Goal: Task Accomplishment & Management: Manage account settings

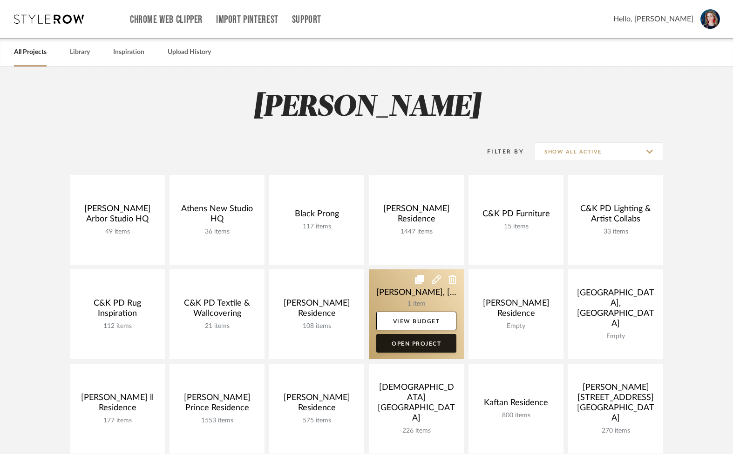
scroll to position [584, 0]
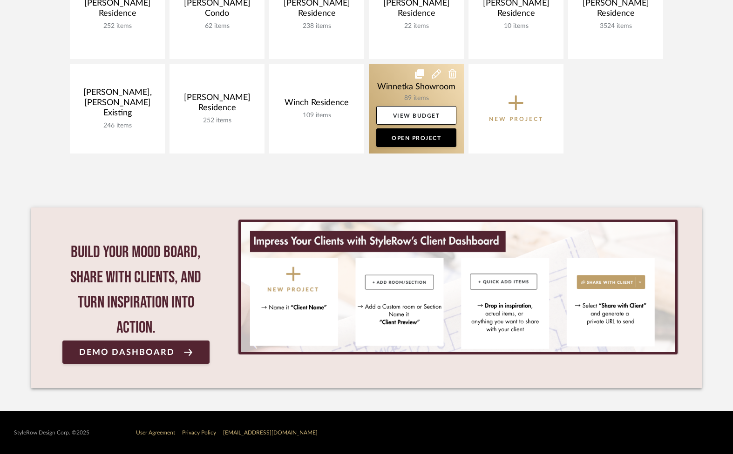
click at [408, 87] on link at bounding box center [416, 109] width 95 height 90
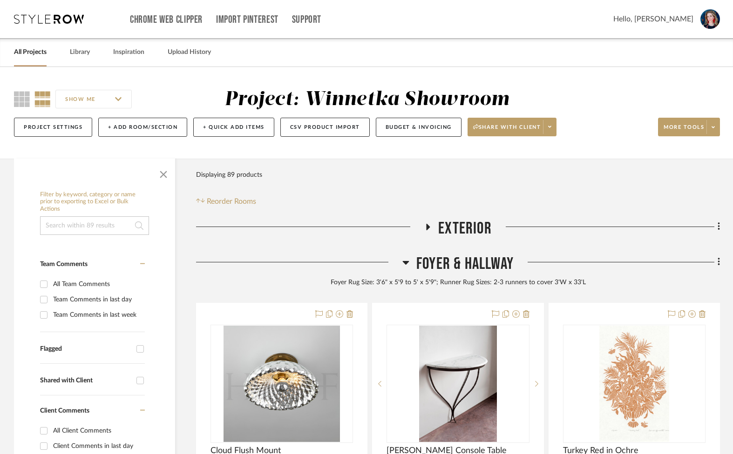
click at [163, 171] on span "button" at bounding box center [163, 173] width 22 height 22
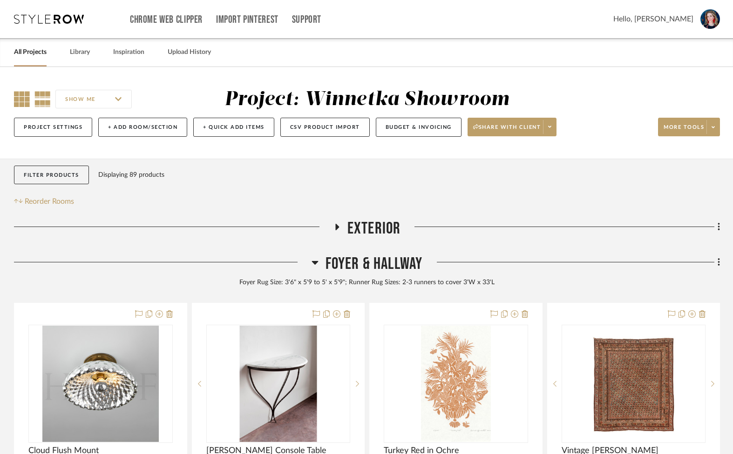
click at [20, 102] on icon at bounding box center [22, 99] width 16 height 16
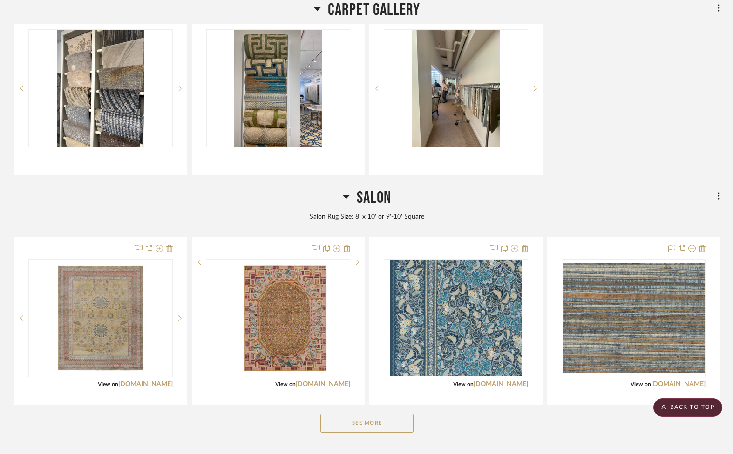
scroll to position [675, 0]
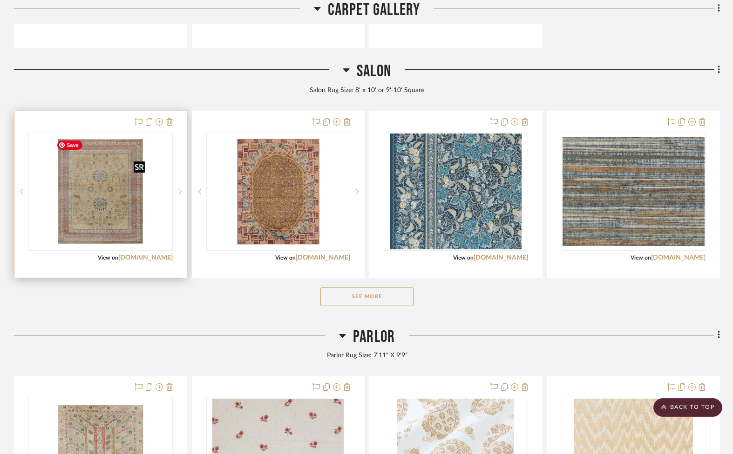
click at [99, 208] on img "0" at bounding box center [101, 192] width 96 height 116
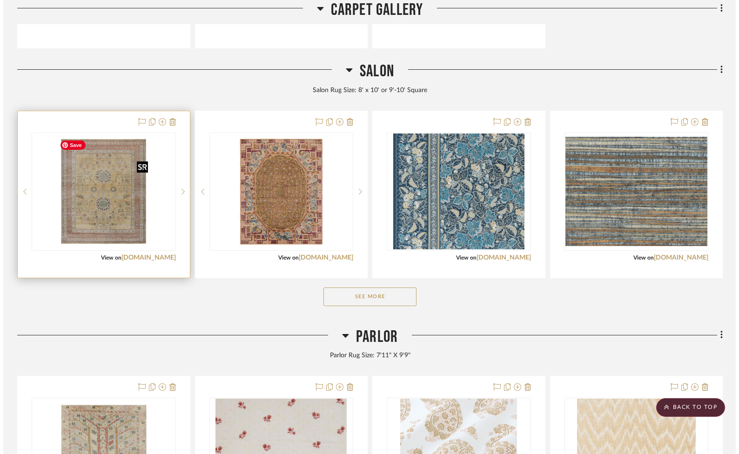
scroll to position [0, 0]
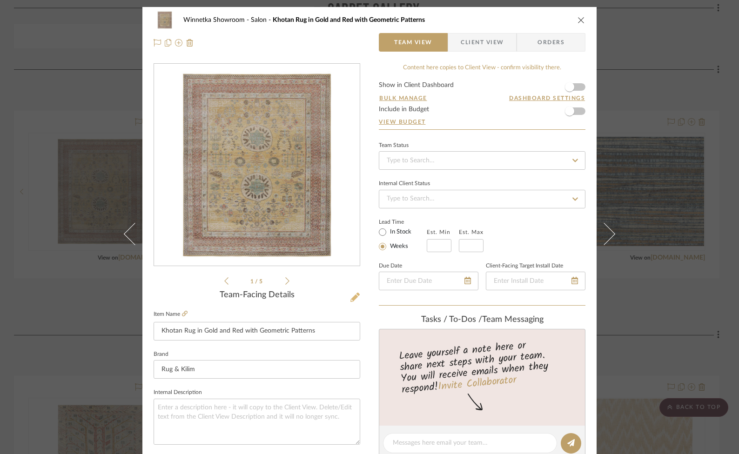
click at [353, 295] on icon at bounding box center [355, 297] width 9 height 9
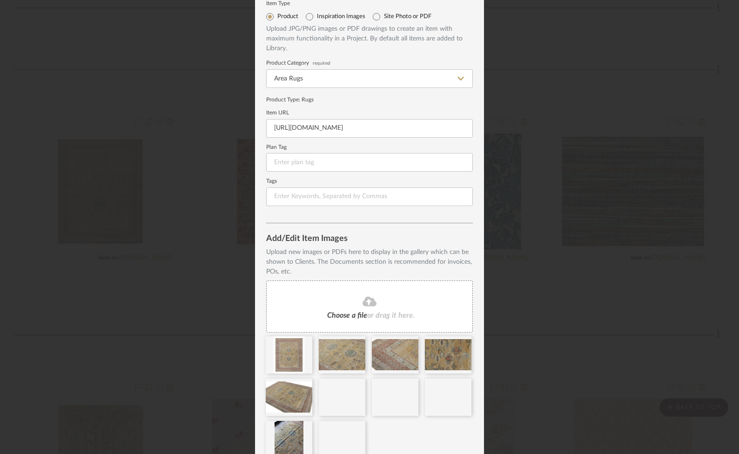
scroll to position [74, 0]
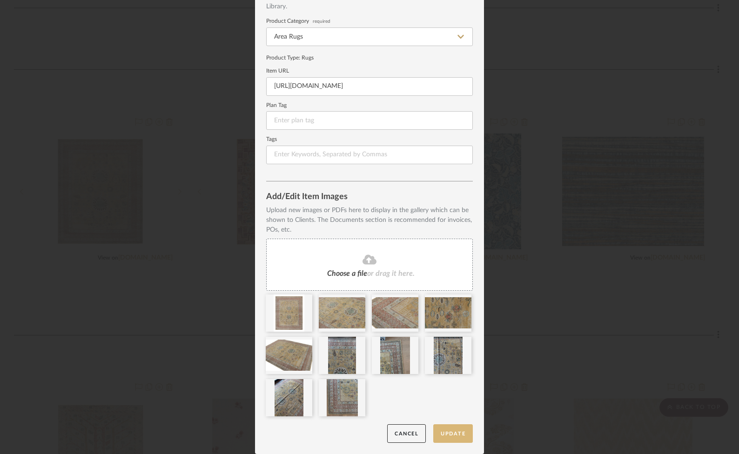
click at [451, 431] on button "Update" at bounding box center [453, 434] width 40 height 19
